Goal: Information Seeking & Learning: Learn about a topic

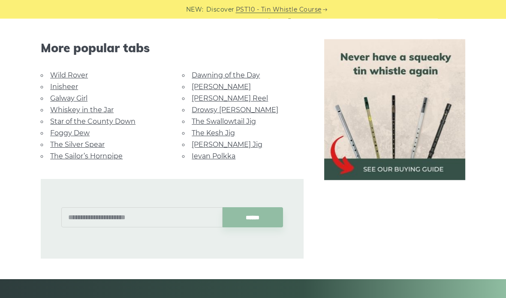
scroll to position [505, 0]
click at [224, 129] on link "The Kesh Jig" at bounding box center [212, 133] width 43 height 8
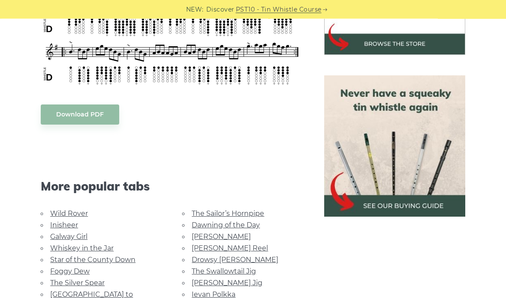
scroll to position [338, 0]
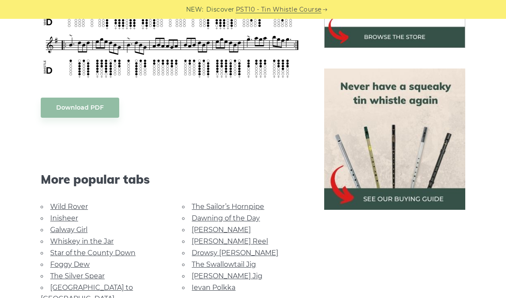
click at [229, 275] on link "[PERSON_NAME] Jig" at bounding box center [226, 276] width 71 height 8
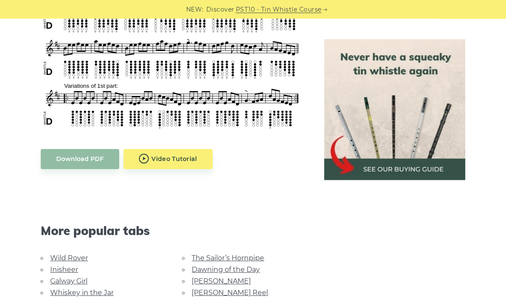
scroll to position [426, 0]
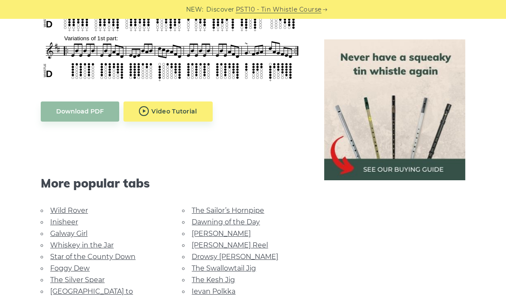
click at [104, 242] on link "Whiskey in the Jar" at bounding box center [81, 245] width 63 height 8
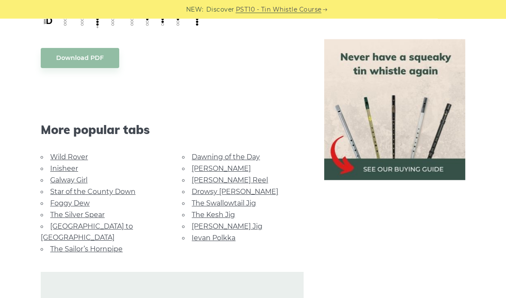
scroll to position [459, 0]
click at [115, 222] on link "Rocky Road to Dublin" at bounding box center [87, 231] width 92 height 19
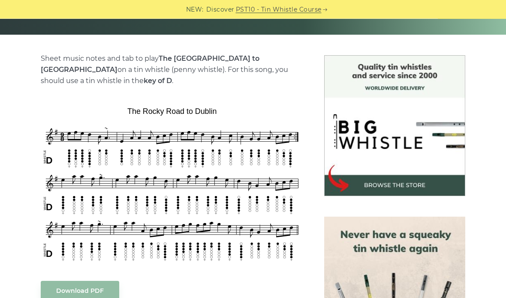
scroll to position [189, 0]
